Goal: Information Seeking & Learning: Learn about a topic

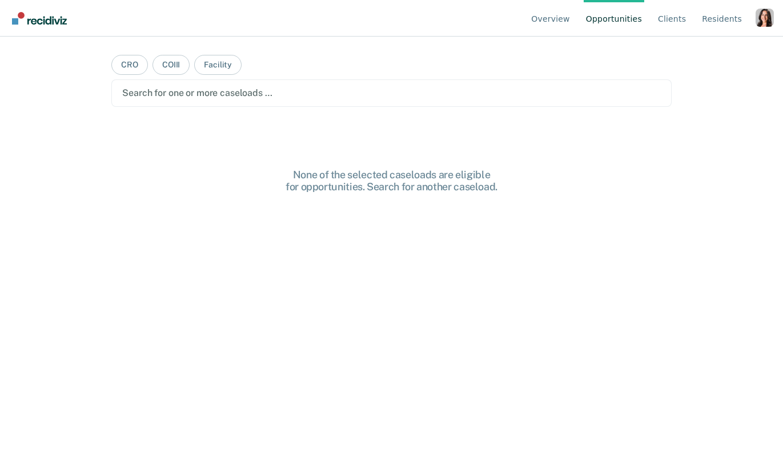
click at [764, 23] on div "Profile dropdown button" at bounding box center [764, 18] width 18 height 18
click at [688, 53] on link "Profile" at bounding box center [719, 54] width 74 height 10
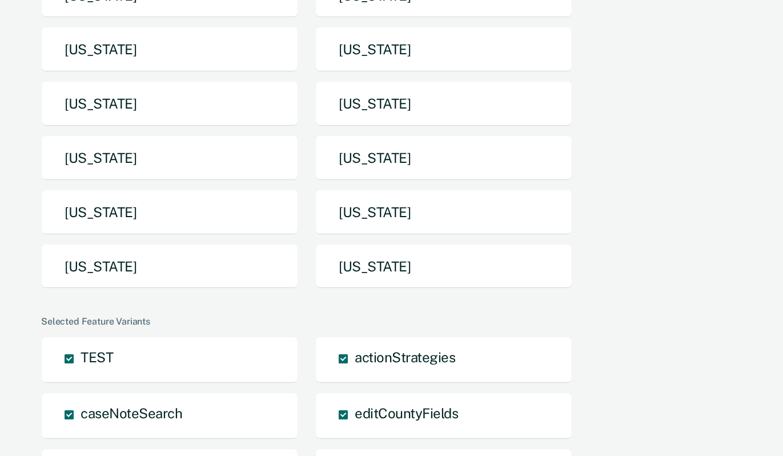
scroll to position [188, 0]
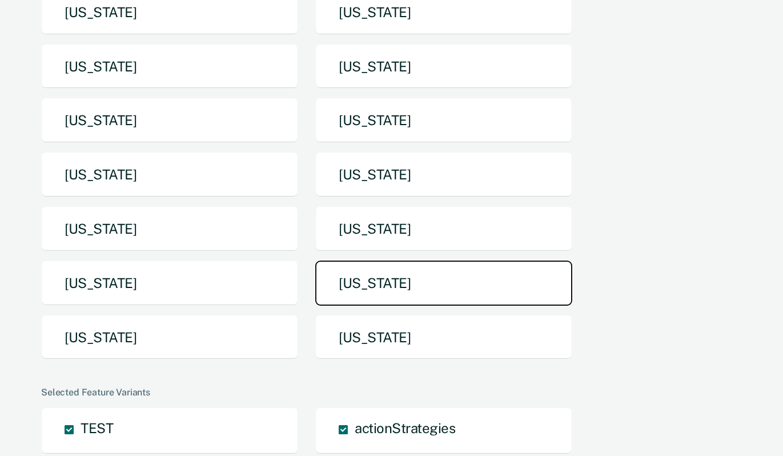
click at [372, 265] on button "[US_STATE]" at bounding box center [443, 282] width 257 height 45
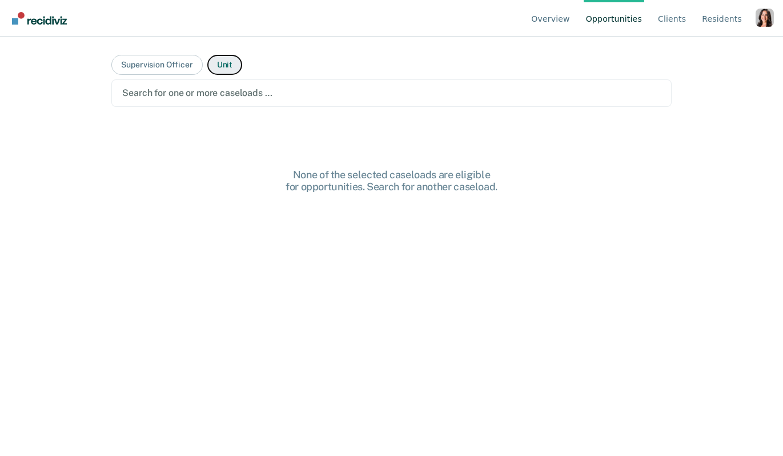
click at [225, 66] on button "Unit" at bounding box center [224, 65] width 35 height 20
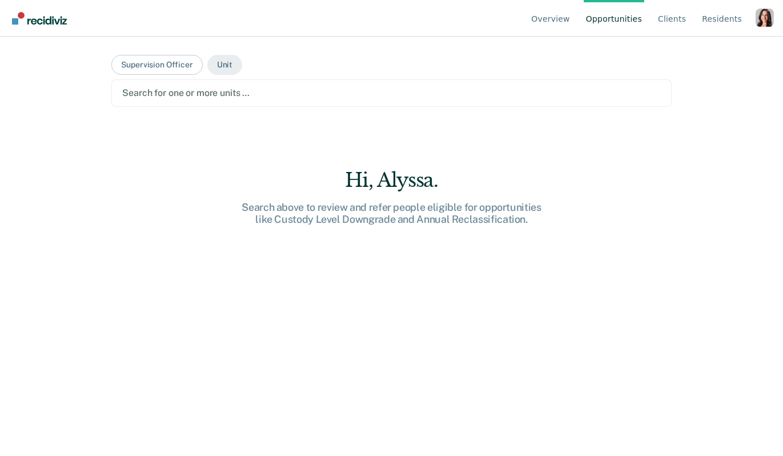
click at [212, 89] on div at bounding box center [391, 92] width 538 height 13
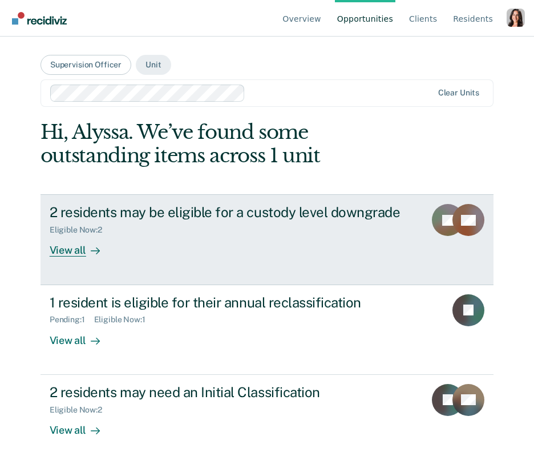
click at [75, 261] on link "2 residents may be eligible for a custody level downgrade Eligible Now : 2 View…" at bounding box center [267, 239] width 453 height 90
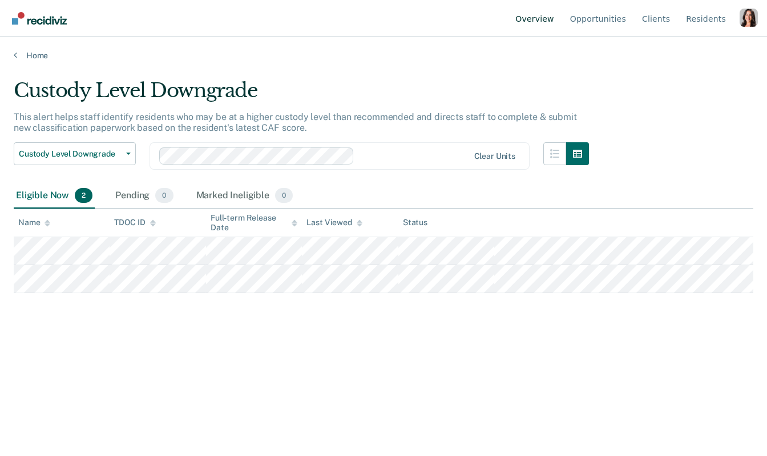
click at [545, 19] on link "Overview" at bounding box center [534, 18] width 43 height 37
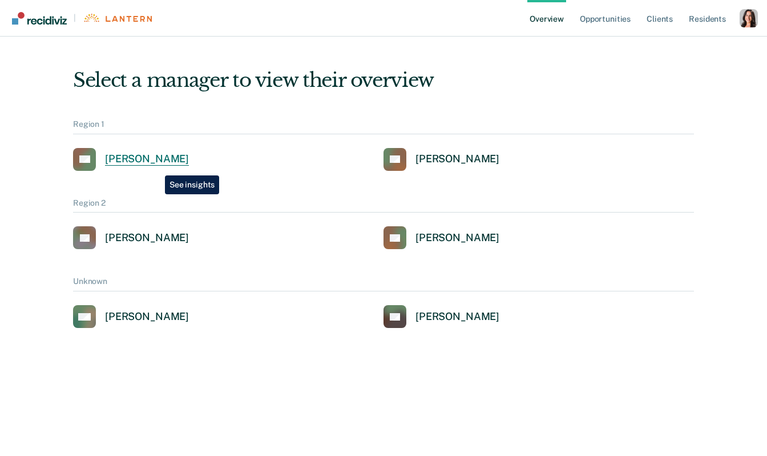
click at [155, 161] on div "[PERSON_NAME]" at bounding box center [147, 158] width 84 height 13
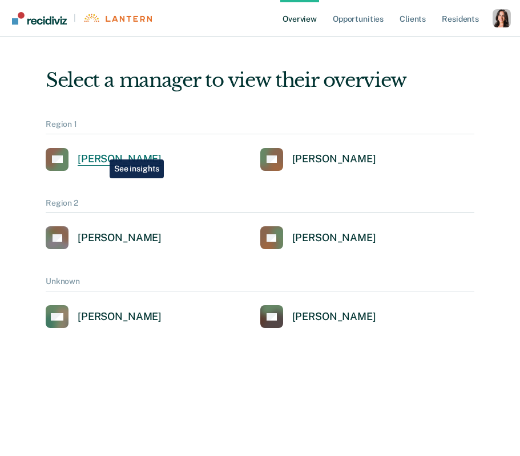
click at [101, 151] on link "AG [PERSON_NAME]" at bounding box center [104, 159] width 116 height 23
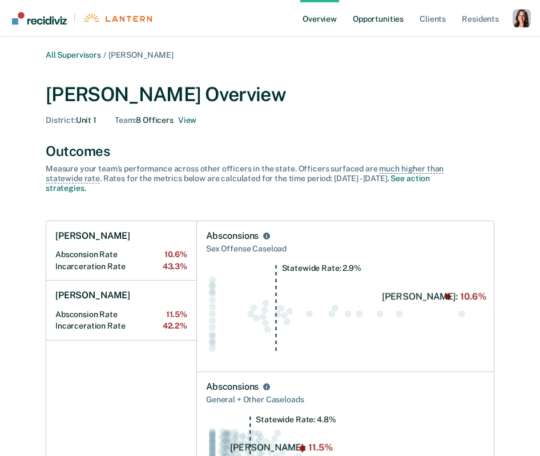
click at [372, 23] on link "Opportunities" at bounding box center [377, 18] width 55 height 37
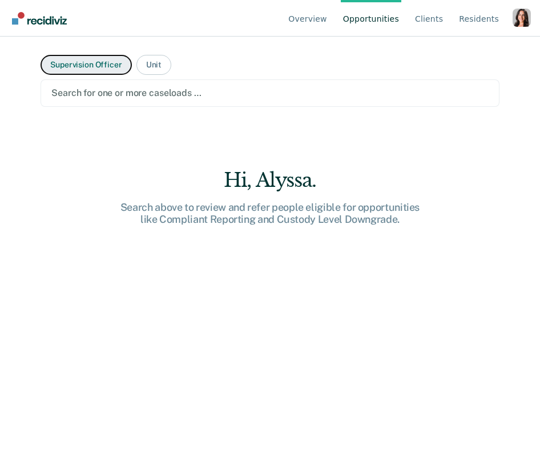
click at [92, 65] on button "Supervision Officer" at bounding box center [86, 65] width 91 height 20
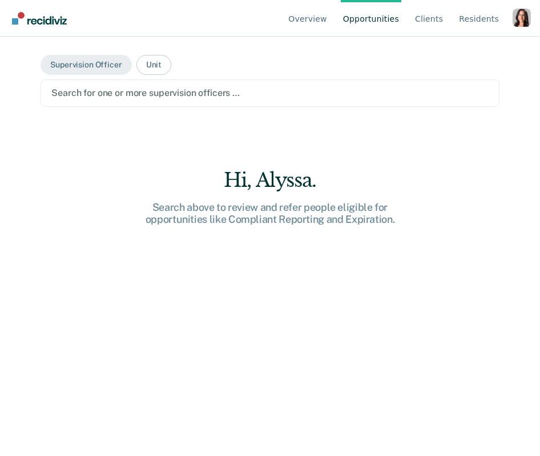
click at [121, 99] on div at bounding box center [269, 92] width 437 height 13
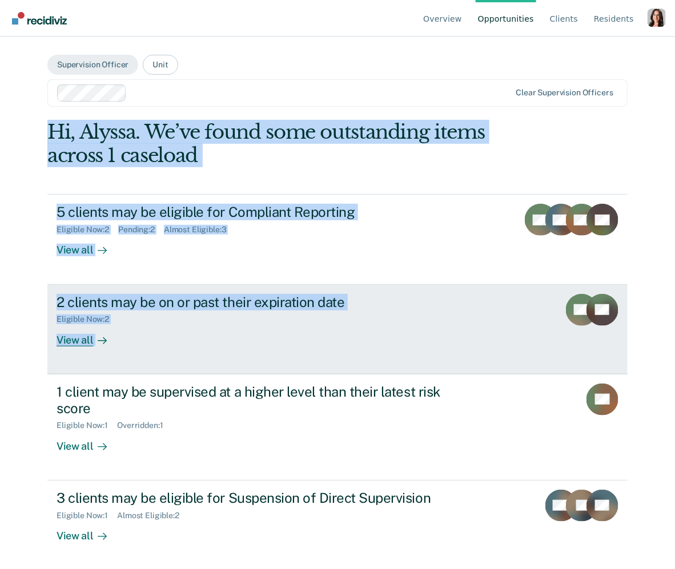
drag, startPoint x: 671, startPoint y: 321, endPoint x: 614, endPoint y: 319, distance: 56.5
click at [614, 319] on div "Overview Opportunities Client s Resident s Profile How it works Go to Pathways …" at bounding box center [337, 284] width 675 height 569
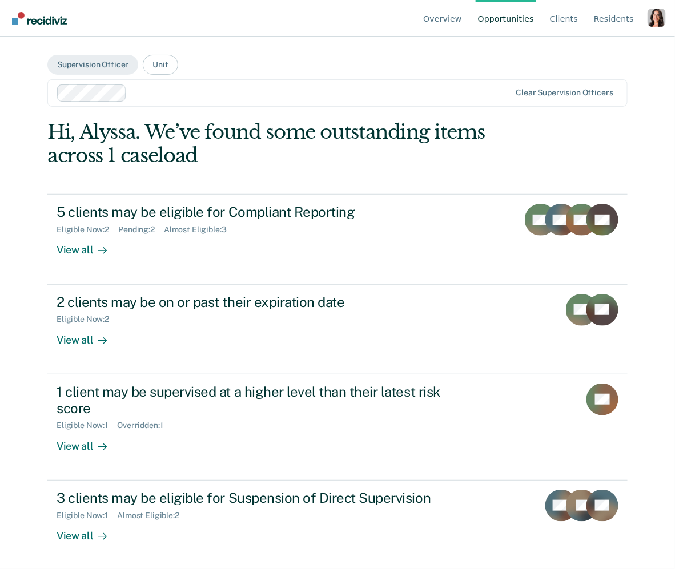
click at [649, 317] on div "Overview Opportunities Client s Resident s Profile How it works Go to Pathways …" at bounding box center [337, 284] width 675 height 569
